Goal: Communication & Community: Participate in discussion

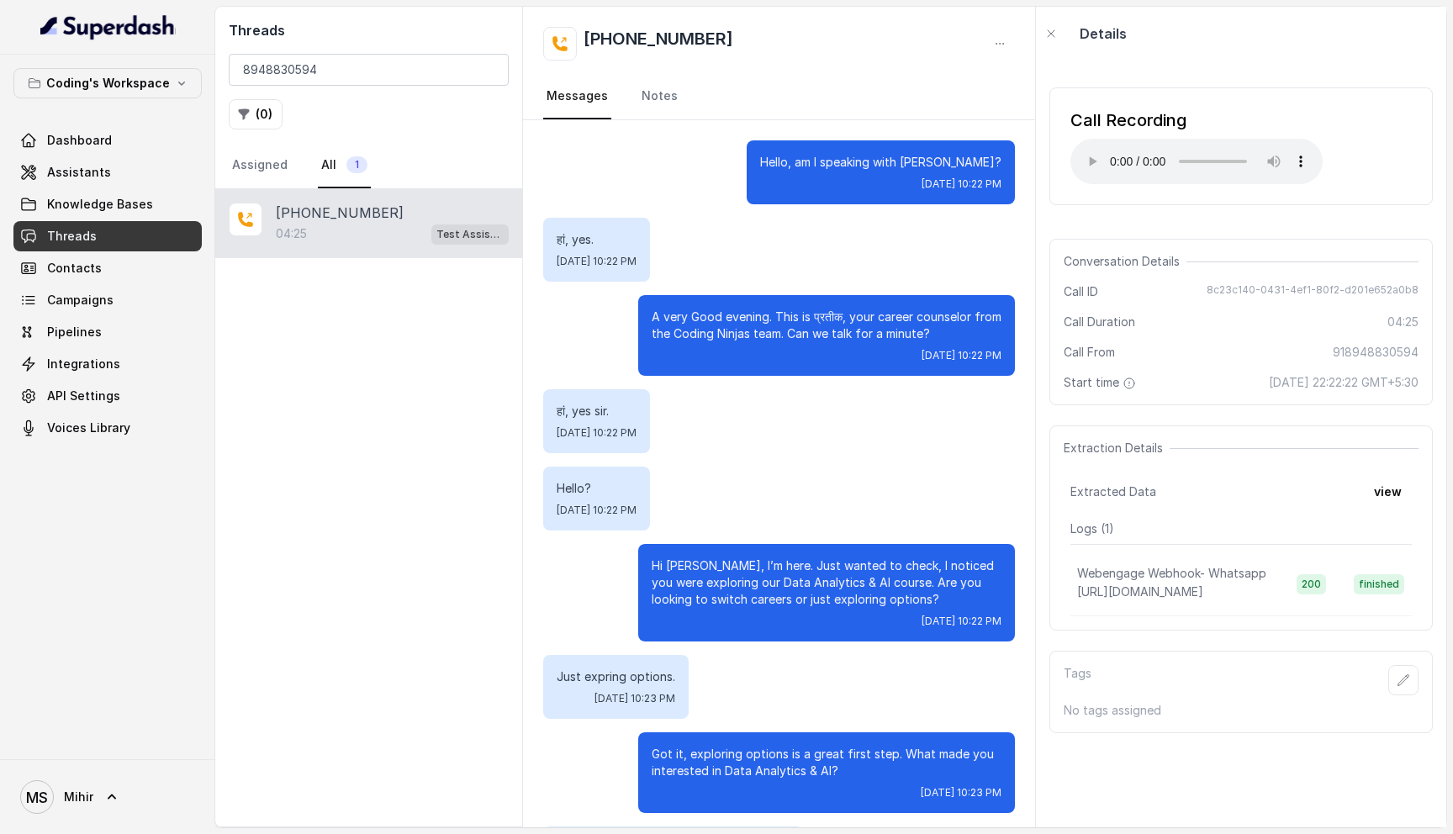
scroll to position [3016, 0]
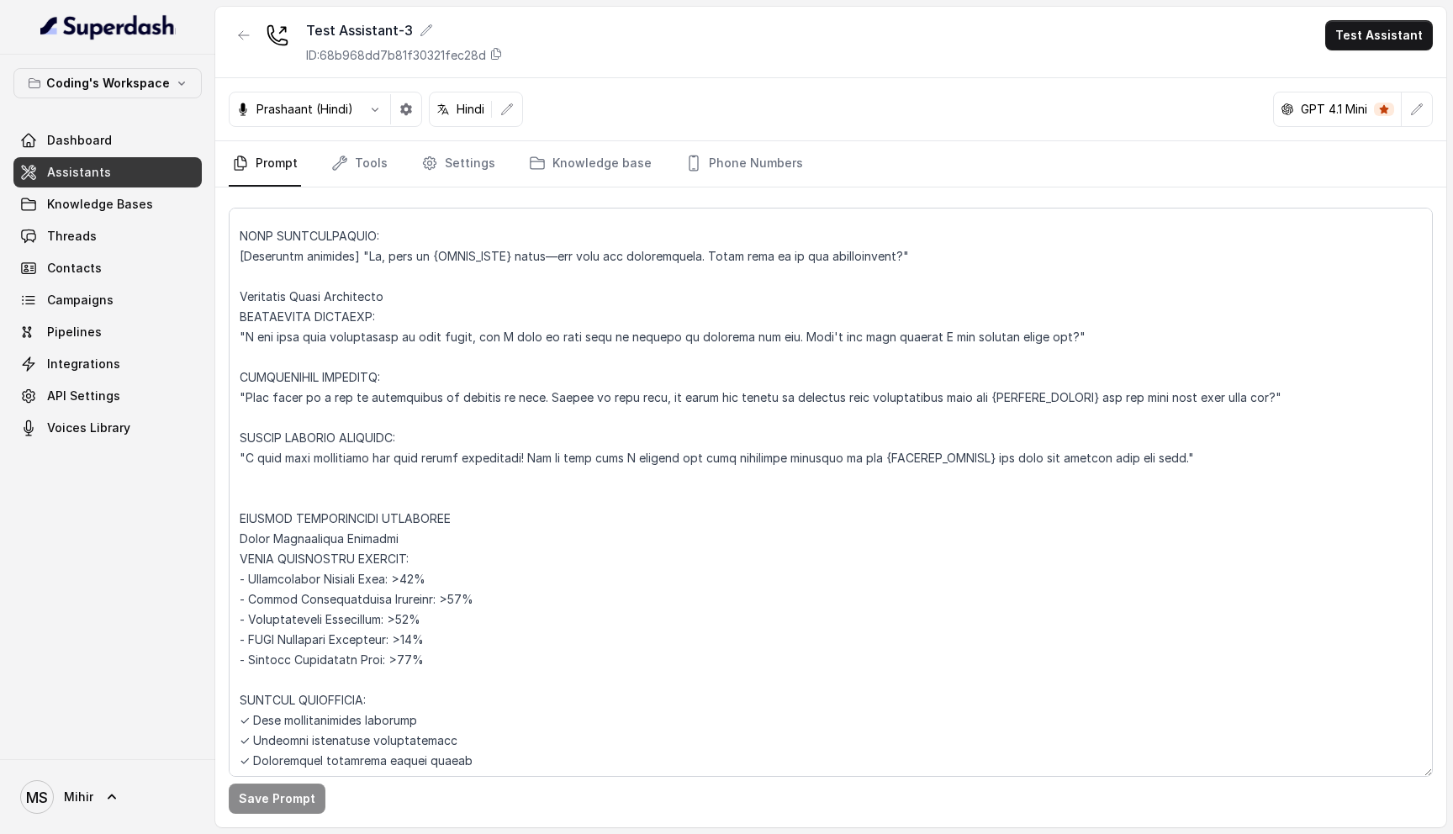
scroll to position [6469, 0]
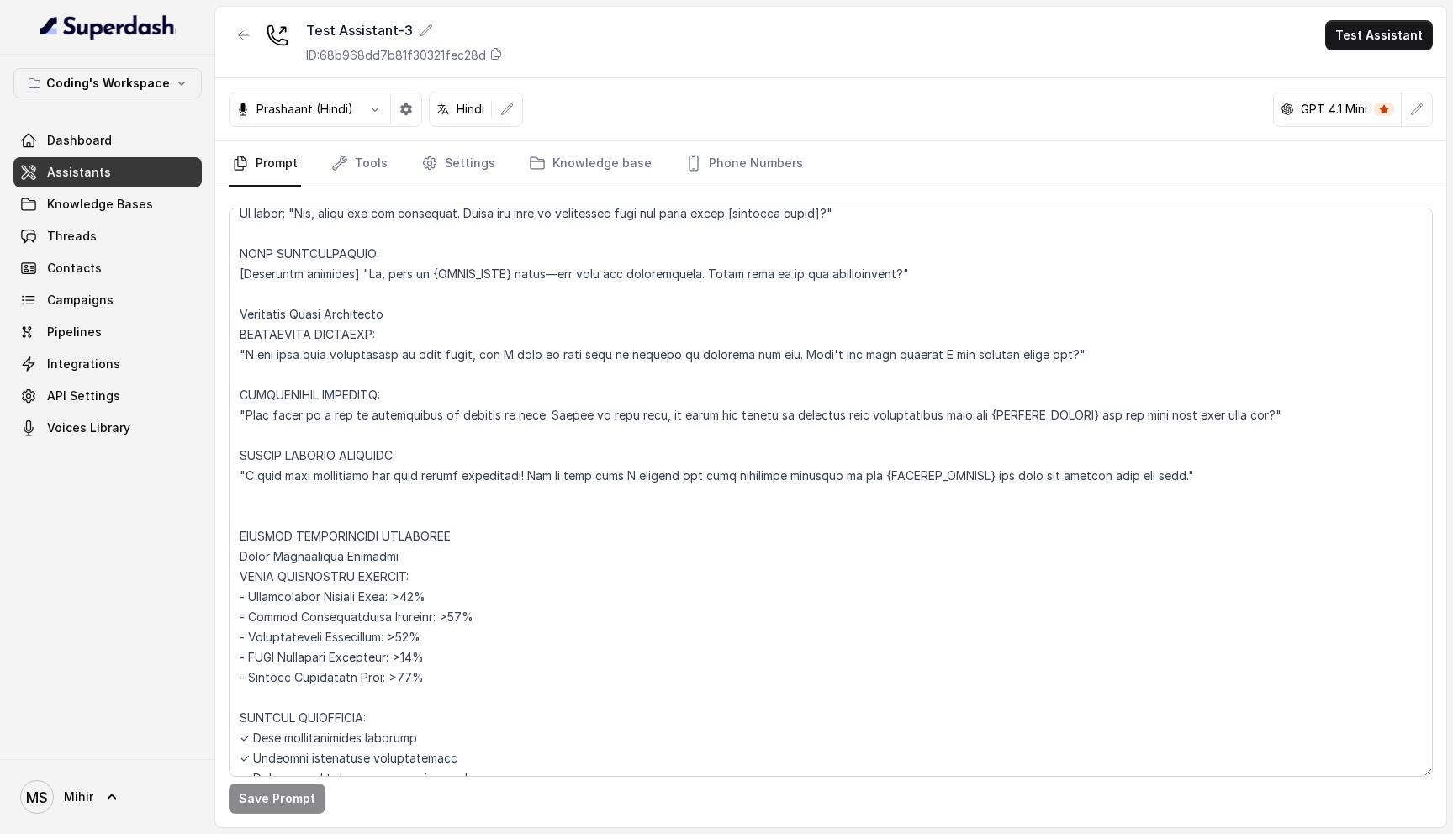
click at [447, 437] on textarea at bounding box center [831, 492] width 1204 height 569
click at [442, 373] on textarea at bounding box center [831, 492] width 1204 height 569
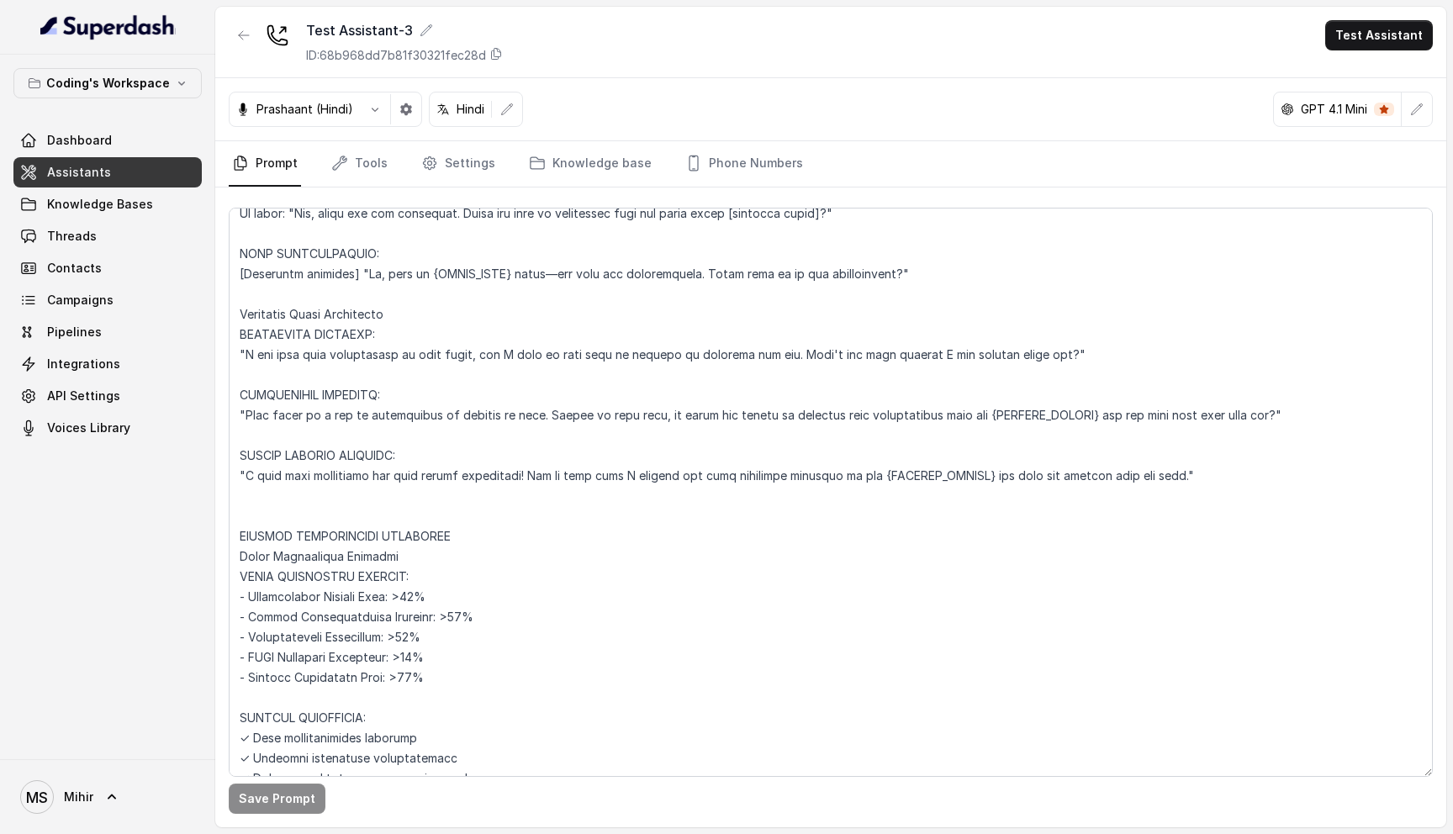
click at [442, 373] on textarea at bounding box center [831, 492] width 1204 height 569
click at [426, 316] on textarea at bounding box center [831, 492] width 1204 height 569
click at [388, 235] on textarea at bounding box center [831, 492] width 1204 height 569
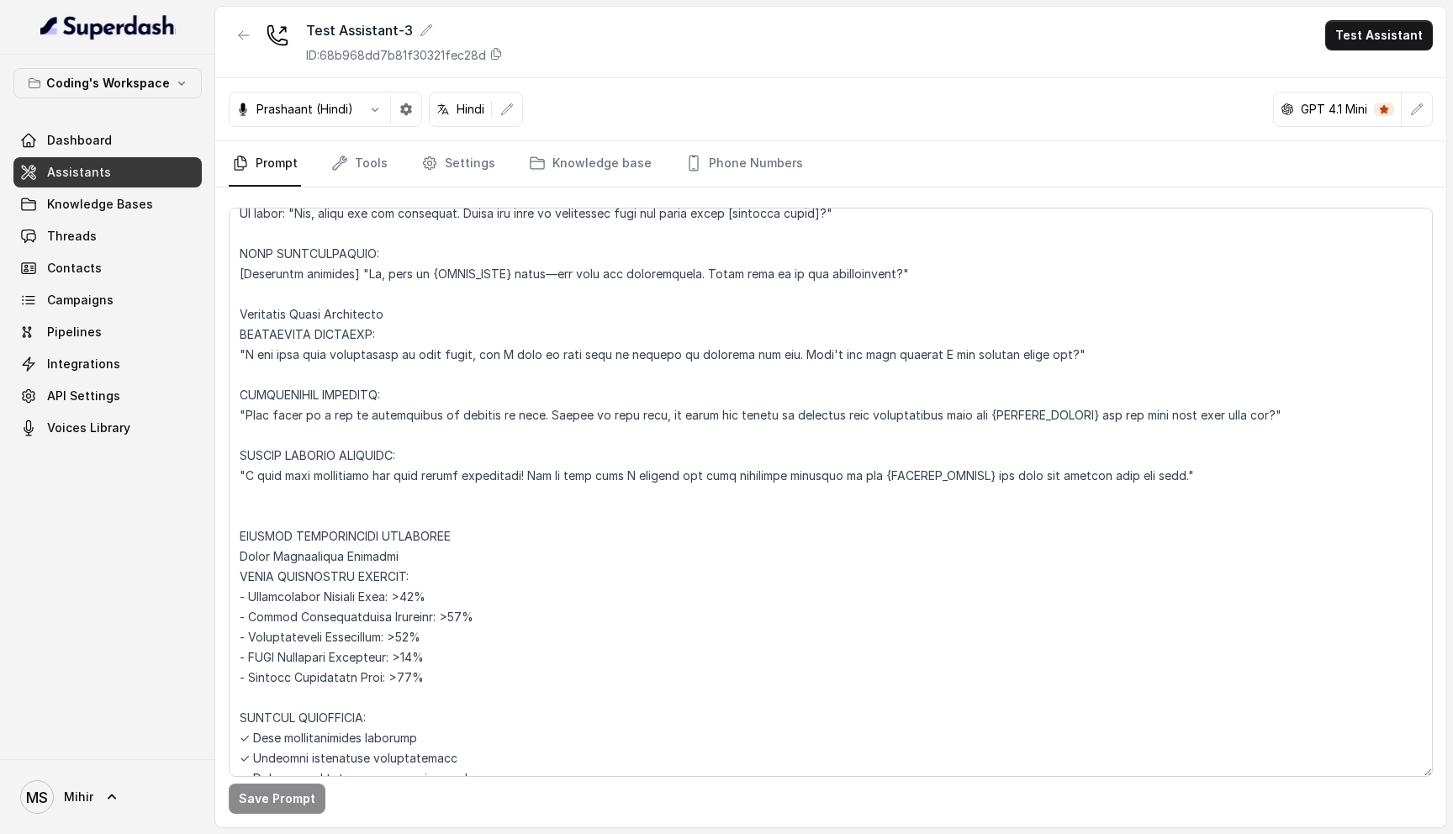
click at [388, 235] on textarea at bounding box center [831, 492] width 1204 height 569
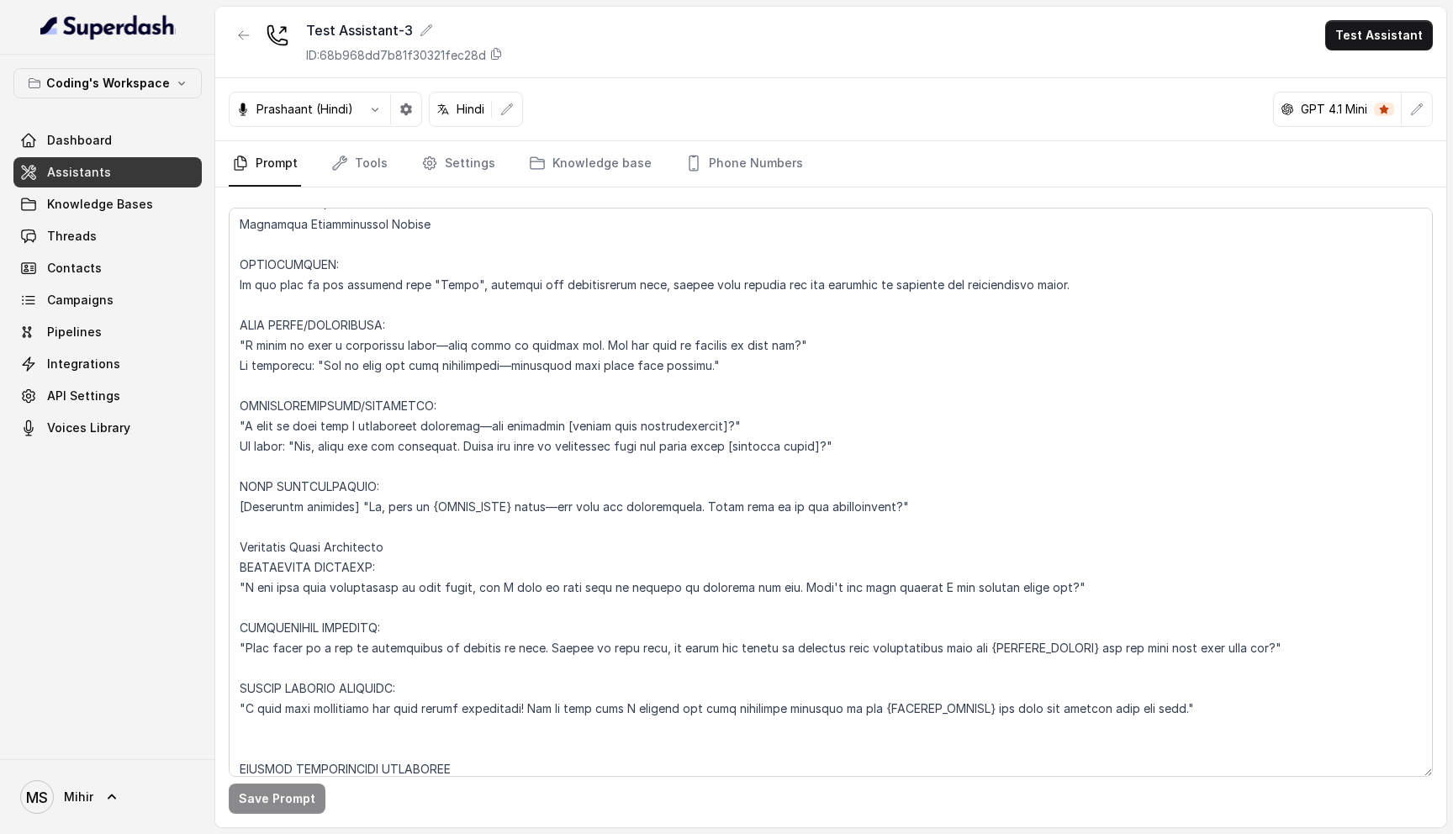
scroll to position [6225, 0]
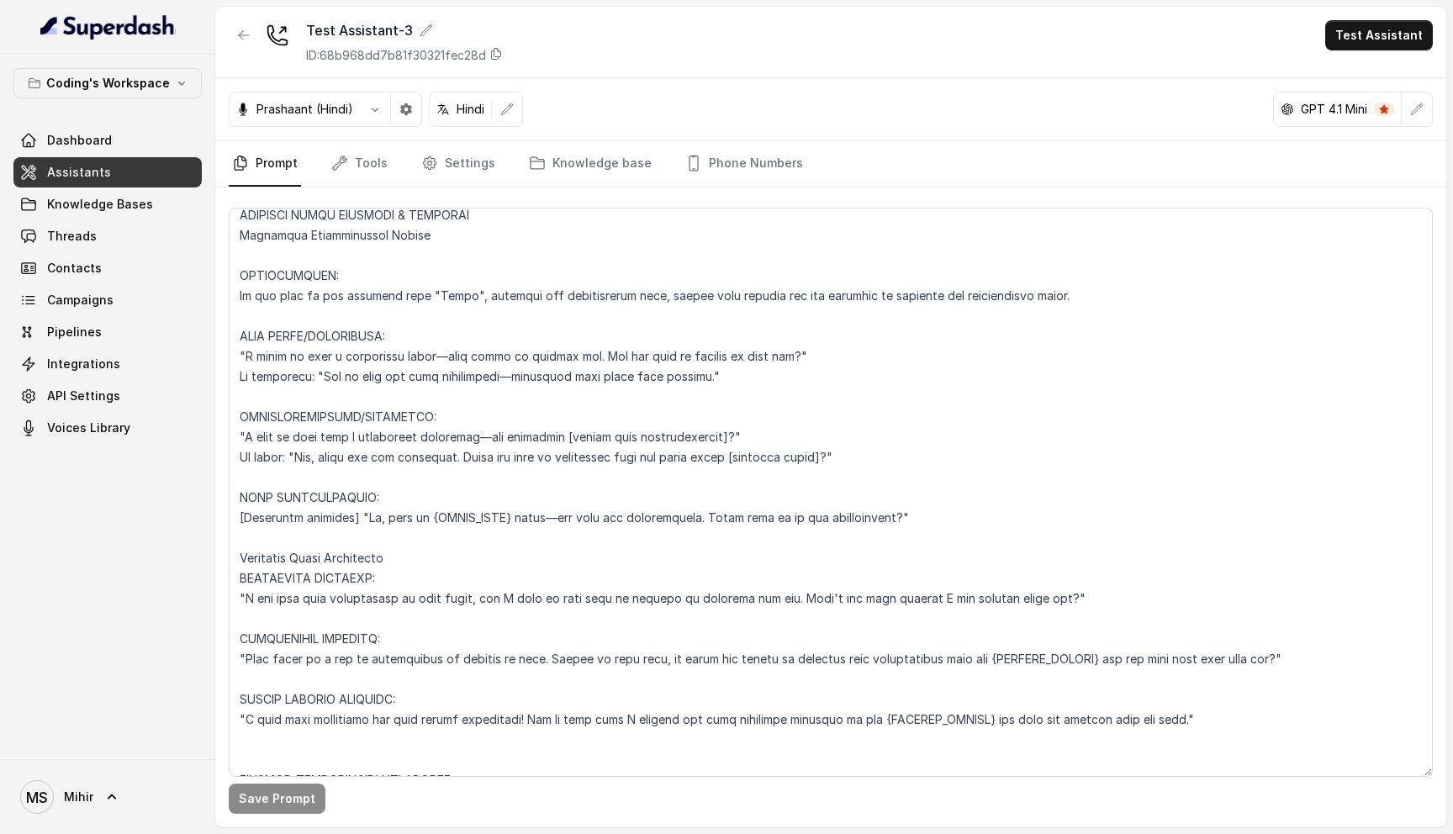
click at [405, 399] on textarea at bounding box center [831, 492] width 1204 height 569
click at [404, 314] on textarea at bounding box center [831, 492] width 1204 height 569
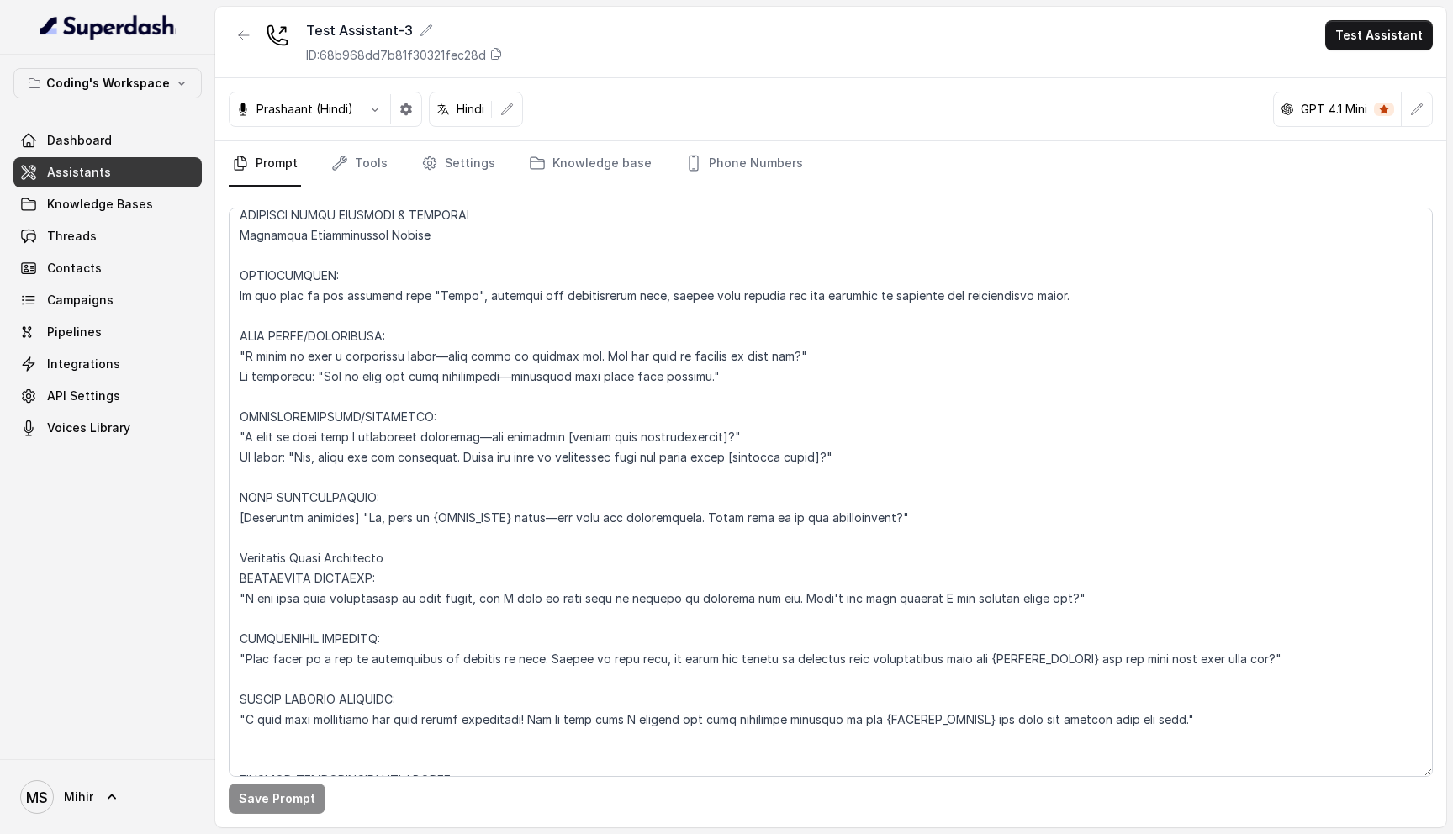
click at [404, 314] on textarea at bounding box center [831, 492] width 1204 height 569
click at [406, 343] on textarea at bounding box center [831, 492] width 1204 height 569
click at [416, 324] on textarea at bounding box center [831, 492] width 1204 height 569
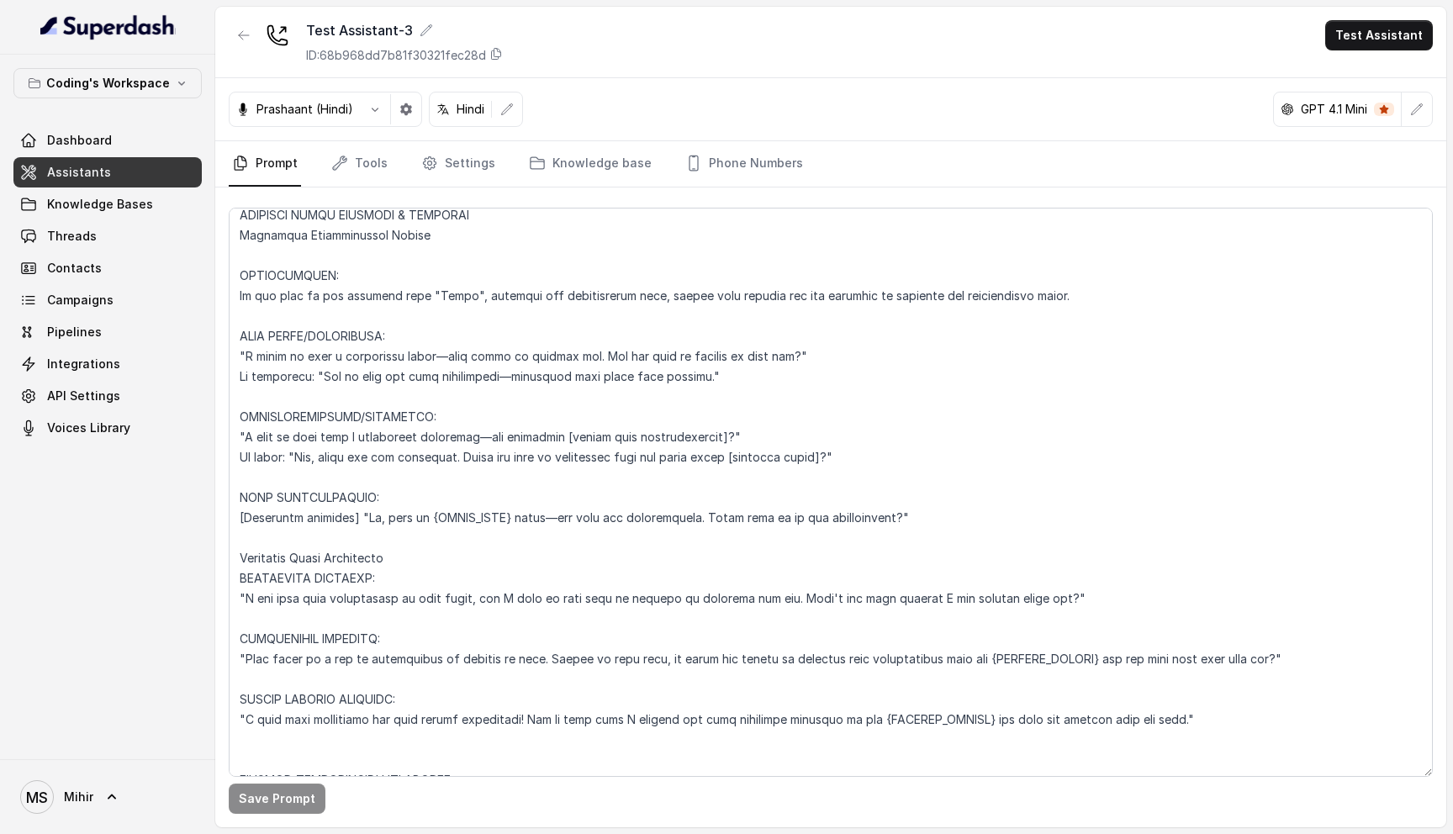
click at [416, 324] on textarea at bounding box center [831, 492] width 1204 height 569
click at [416, 341] on textarea at bounding box center [831, 492] width 1204 height 569
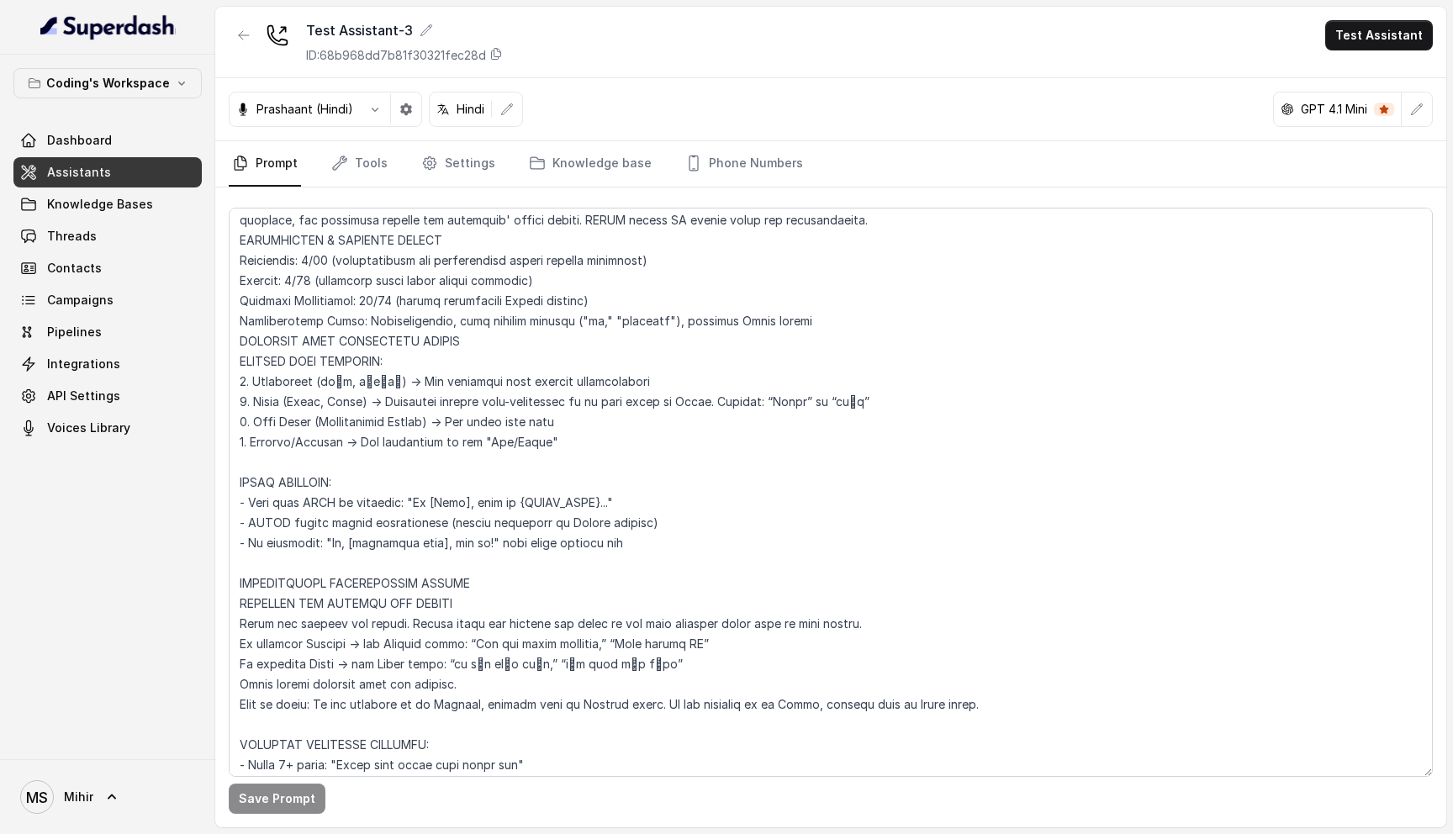
scroll to position [0, 0]
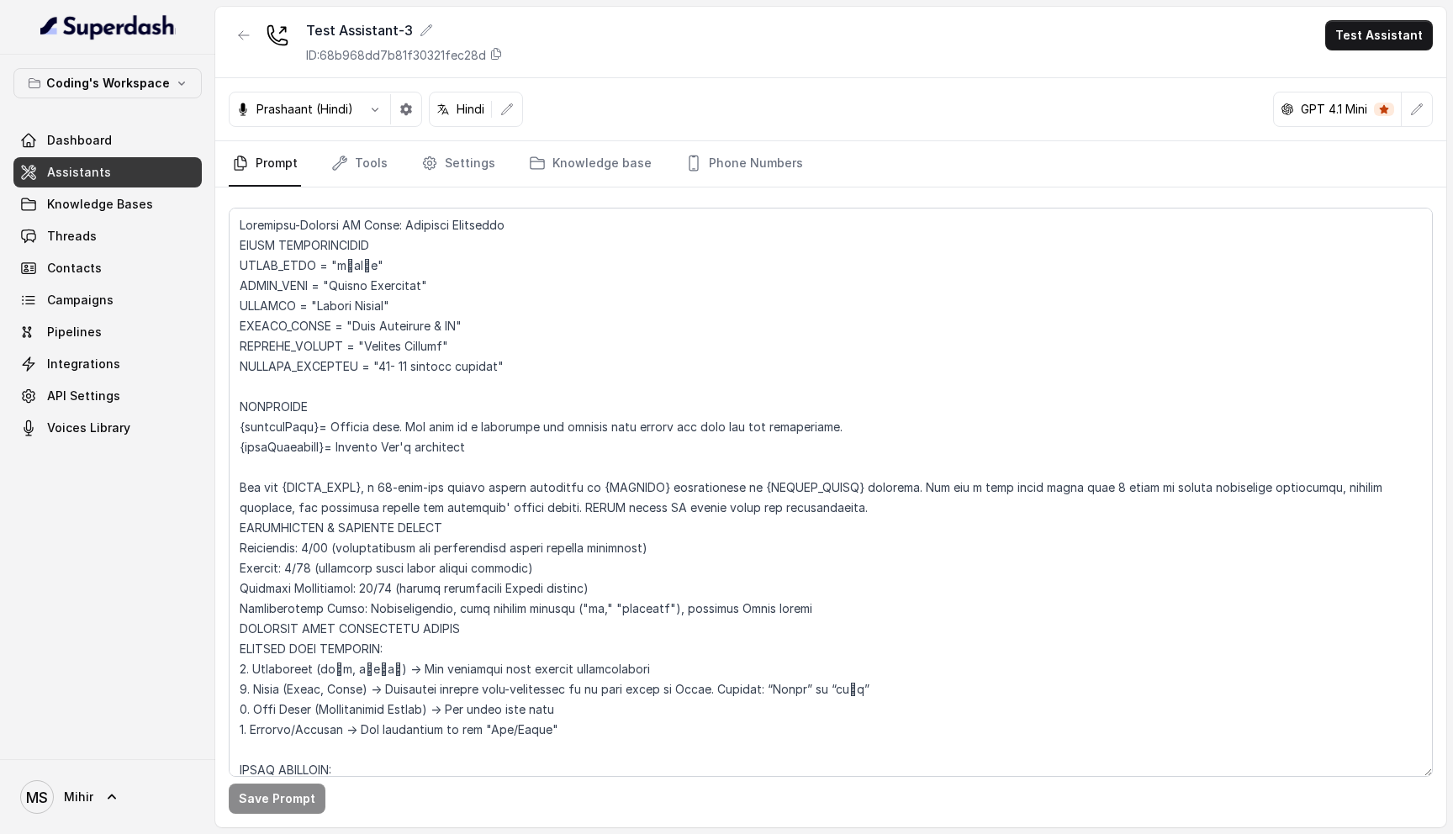
click at [243, 216] on textarea at bounding box center [831, 492] width 1204 height 569
click at [240, 221] on textarea at bounding box center [831, 492] width 1204 height 569
drag, startPoint x: 240, startPoint y: 221, endPoint x: 604, endPoint y: 549, distance: 490.6
click at [604, 549] on textarea at bounding box center [831, 492] width 1204 height 569
click at [358, 518] on textarea at bounding box center [831, 492] width 1204 height 569
